Goal: Task Accomplishment & Management: Manage account settings

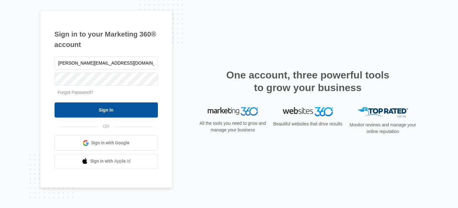
type input "[PERSON_NAME][EMAIL_ADDRESS][DOMAIN_NAME]"
click at [108, 113] on input "Sign In" at bounding box center [106, 110] width 103 height 15
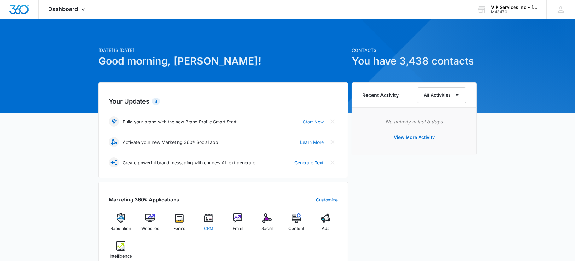
click at [213, 219] on img at bounding box center [208, 218] width 9 height 9
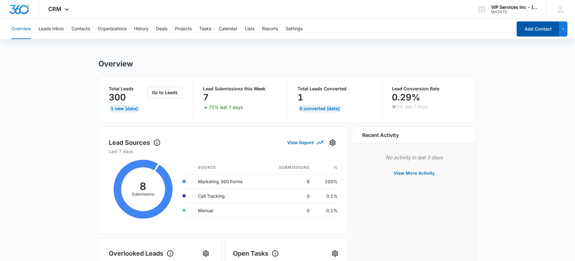
click at [522, 26] on button "Add Contact" at bounding box center [538, 28] width 43 height 15
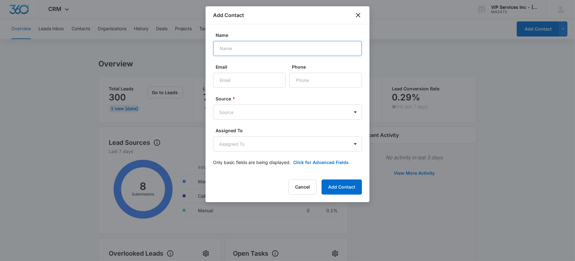
click at [242, 50] on input "Name" at bounding box center [287, 48] width 149 height 15
type input "St. Barnabas"
paste input "[EMAIL_ADDRESS][DOMAIN_NAME]"
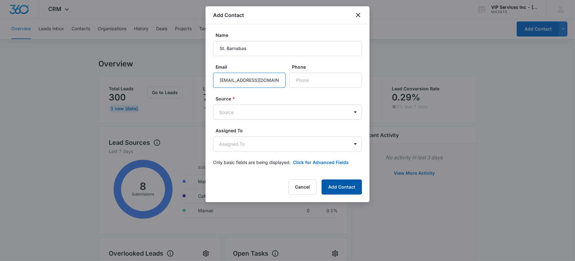
type input "[EMAIL_ADDRESS][DOMAIN_NAME]"
click at [344, 188] on button "Add Contact" at bounding box center [342, 187] width 40 height 15
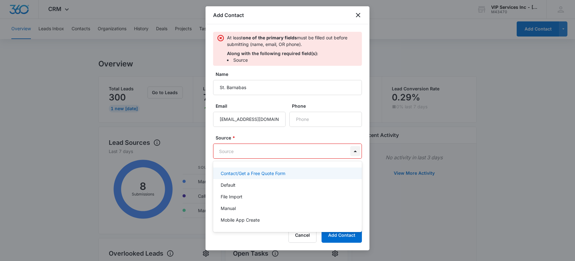
click at [357, 154] on body "CRM Apps Reputation Websites Forms CRM Email Social Content Ads Intelligence Fi…" at bounding box center [287, 130] width 575 height 261
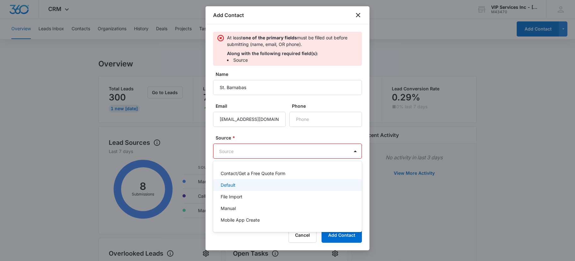
click at [344, 186] on div "Default" at bounding box center [287, 185] width 132 height 7
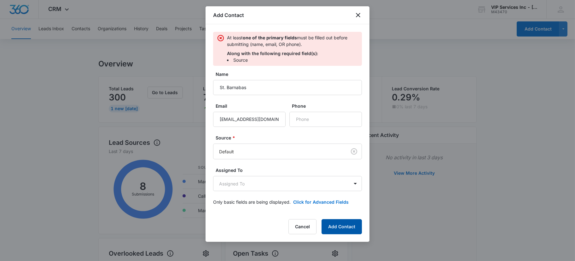
click at [340, 223] on button "Add Contact" at bounding box center [342, 227] width 40 height 15
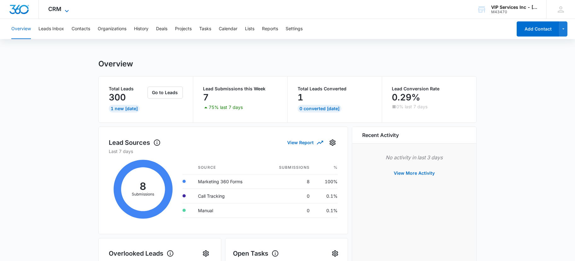
click at [67, 7] on div "CRM Apps Reputation Websites Forms CRM Email Social Content Ads Intelligence Fi…" at bounding box center [59, 9] width 41 height 19
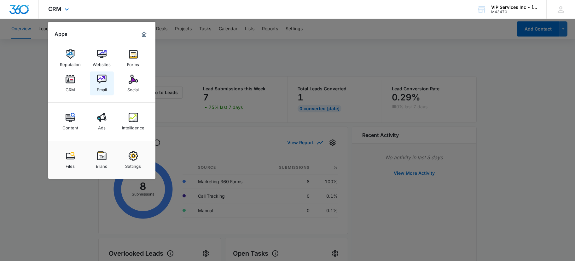
click at [103, 86] on div "Email" at bounding box center [102, 88] width 10 height 8
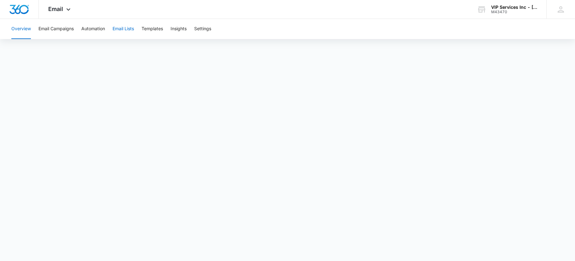
click at [121, 31] on button "Email Lists" at bounding box center [123, 29] width 21 height 20
